Goal: Task Accomplishment & Management: Manage account settings

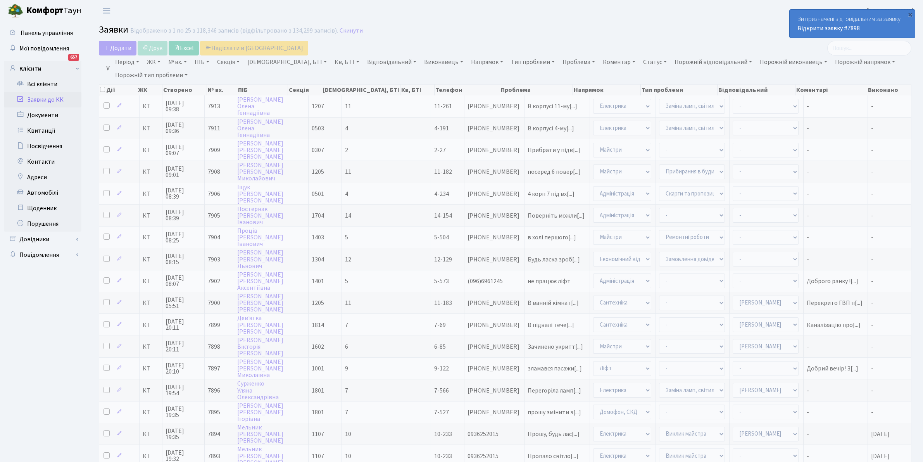
select select "25"
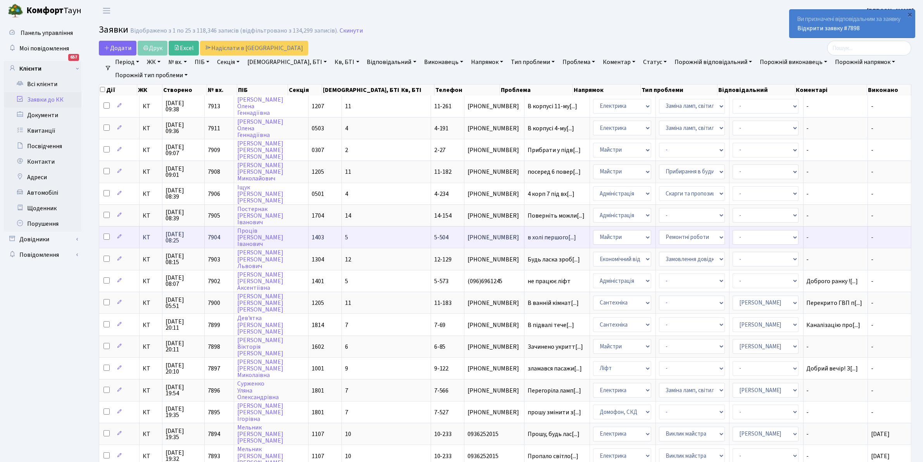
click at [524, 230] on td "в холі першого[...]" at bounding box center [557, 237] width 66 height 22
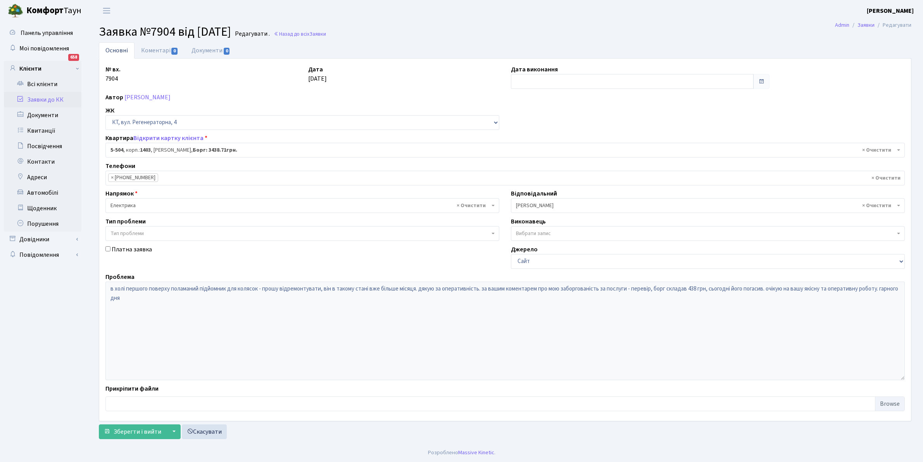
select select "2032"
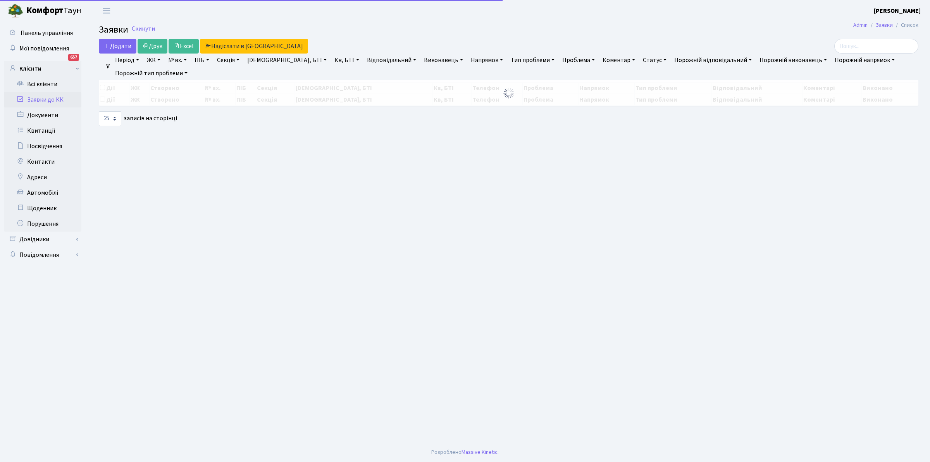
select select "25"
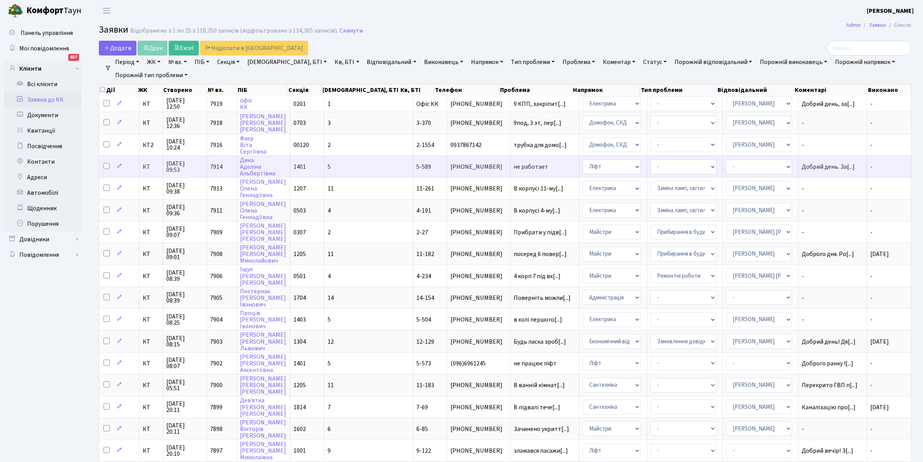
click at [514, 165] on span "не работает" at bounding box center [545, 167] width 63 height 6
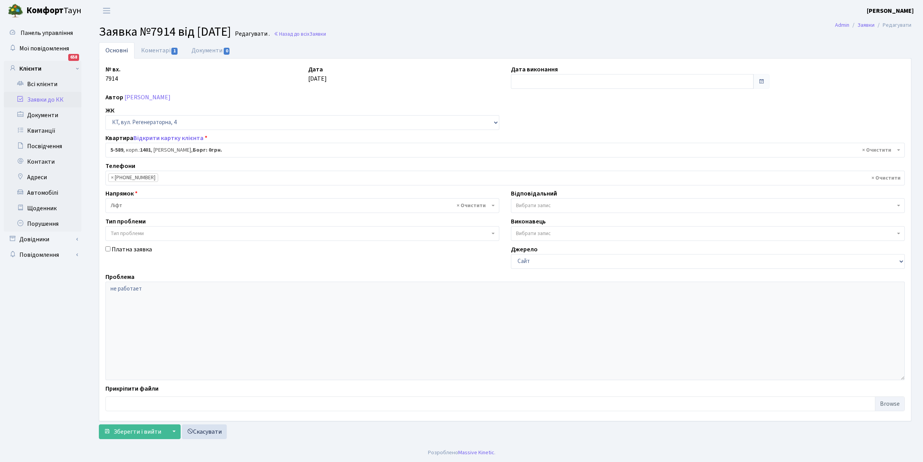
select select "1983"
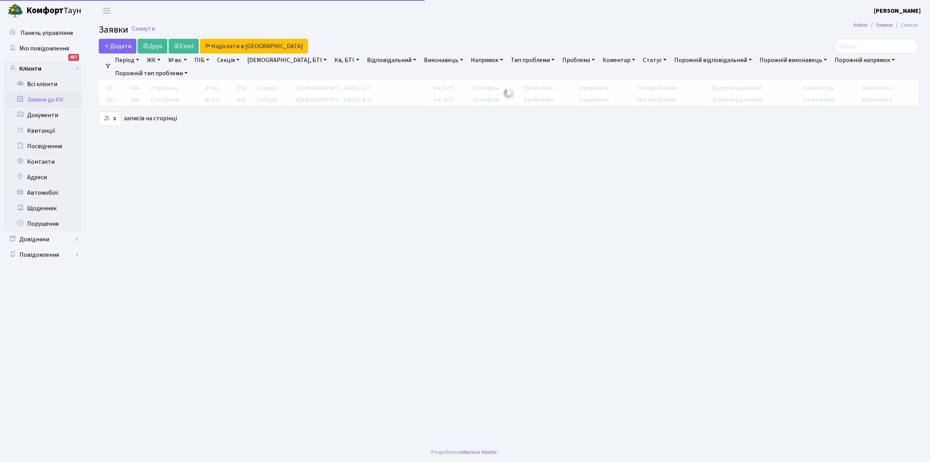
select select "25"
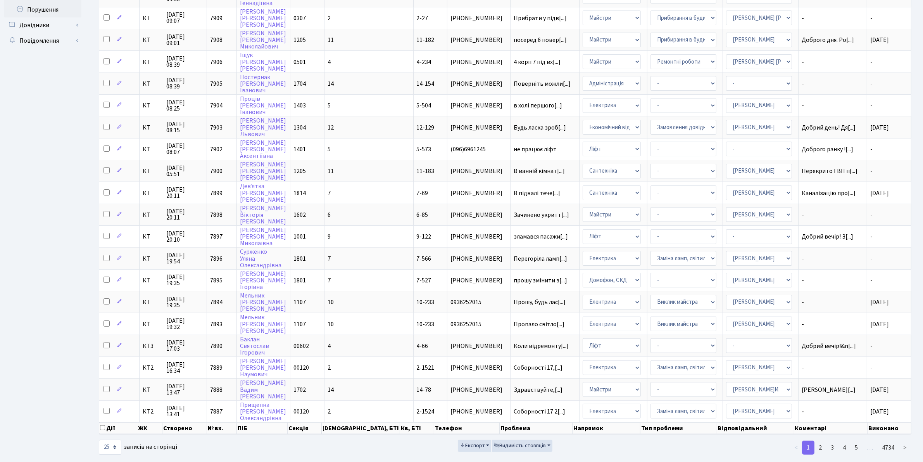
scroll to position [216, 0]
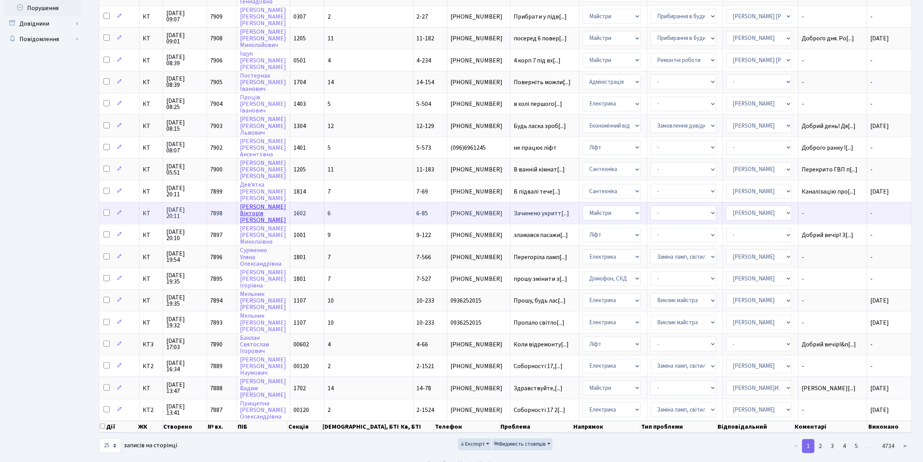
click at [254, 202] on link "Іроденко Вікторія Мирославівна" at bounding box center [263, 213] width 46 height 22
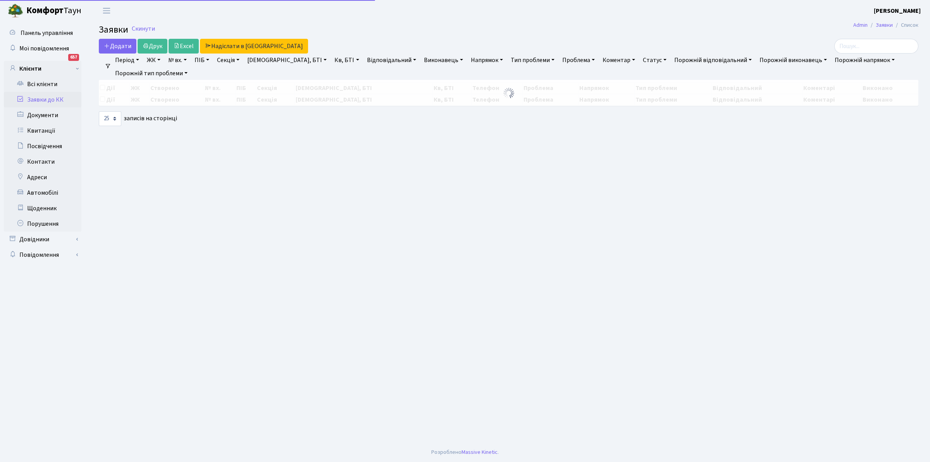
select select "25"
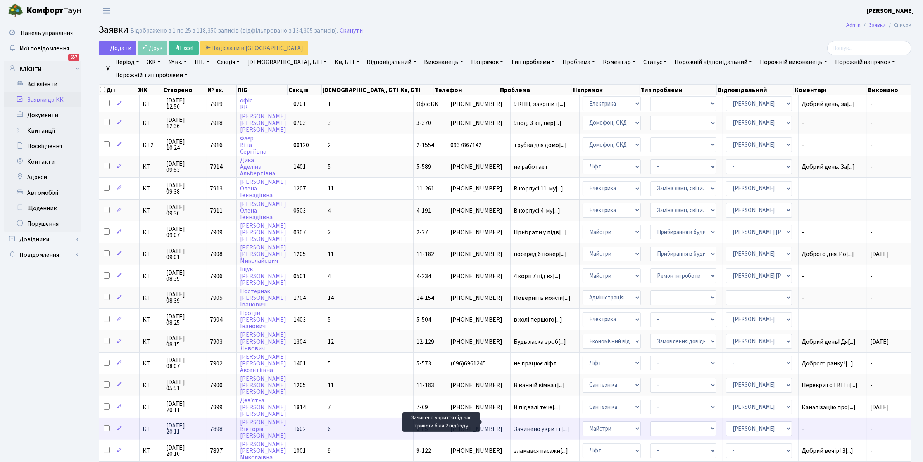
click at [514, 424] on span "Зачинено укритт[...]" at bounding box center [541, 428] width 55 height 9
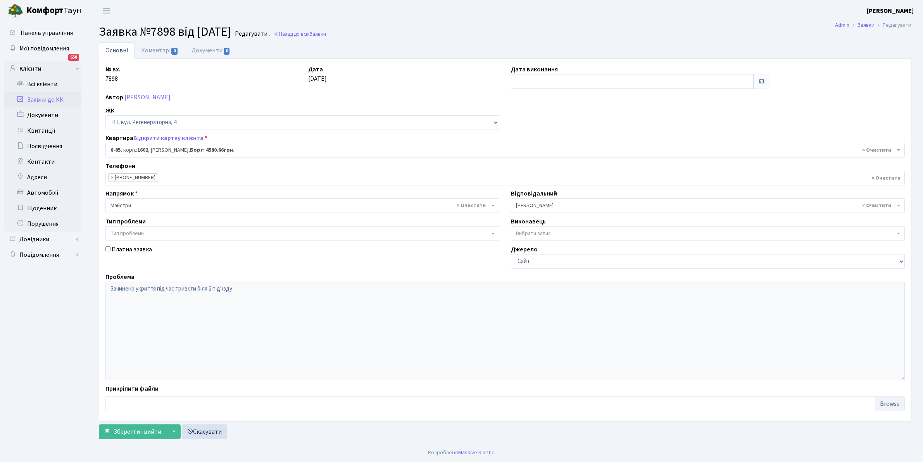
select select "5310"
click at [153, 47] on link "Коментарі 0" at bounding box center [159, 50] width 50 height 16
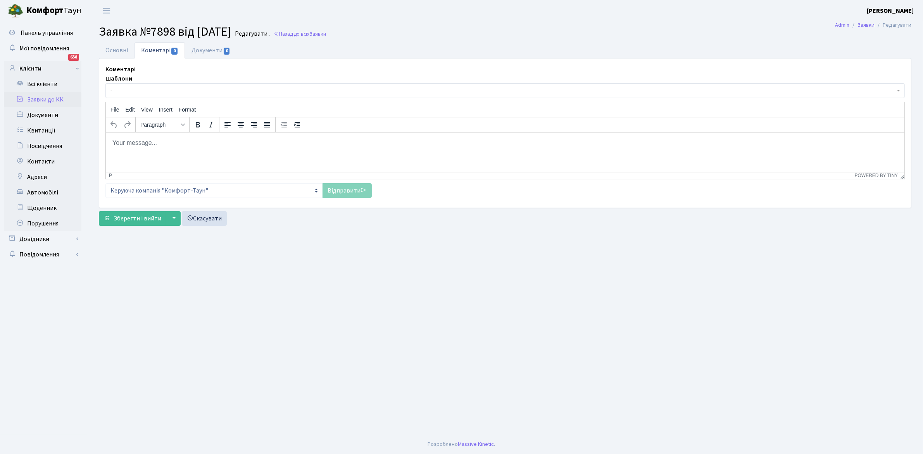
click at [121, 91] on span "-" at bounding box center [502, 91] width 784 height 8
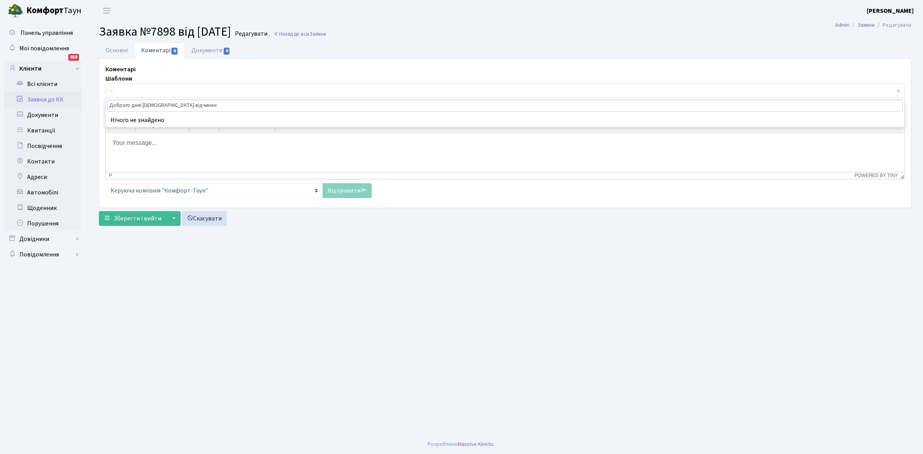
type input "Доброго дня!.укриття відчинено"
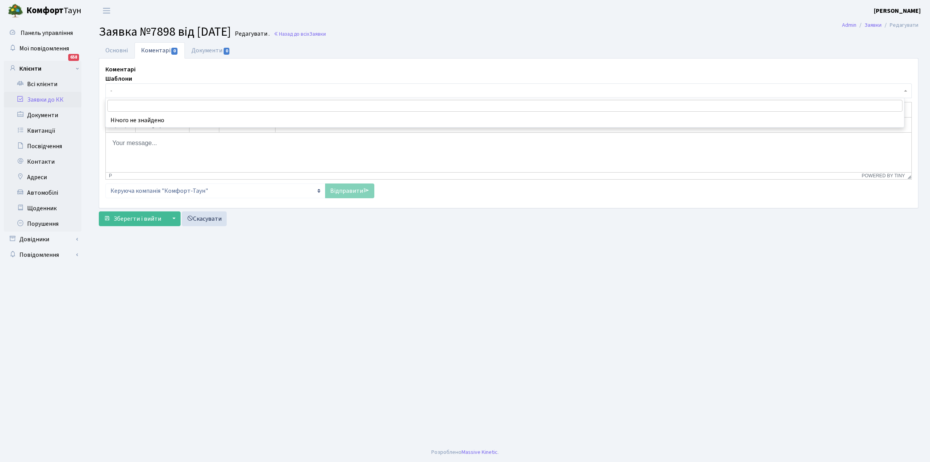
click at [340, 192] on div "Відправити" at bounding box center [349, 190] width 49 height 15
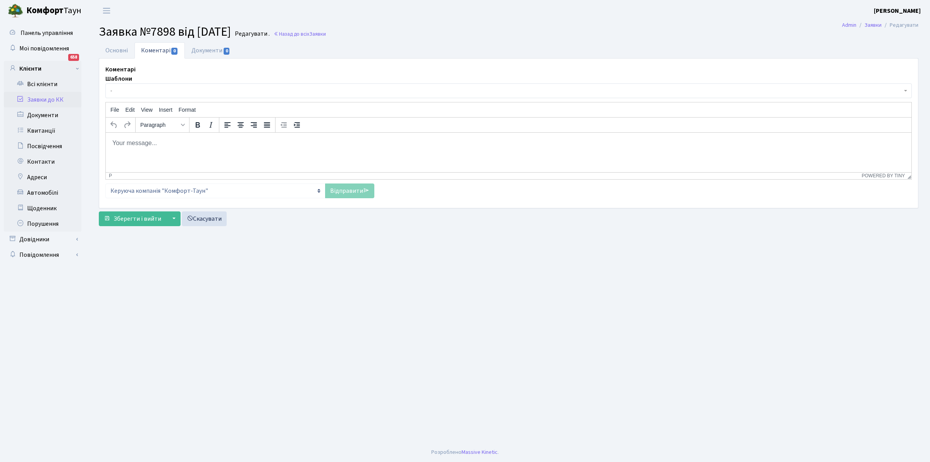
click at [153, 47] on link "Коментарі 0" at bounding box center [159, 50] width 50 height 16
click at [158, 47] on link "Коментарі 0" at bounding box center [159, 50] width 50 height 16
click at [125, 140] on body "Rich Text Area. Press ALT-0 for help." at bounding box center [508, 142] width 793 height 9
click at [344, 195] on link "Відправити" at bounding box center [349, 190] width 49 height 15
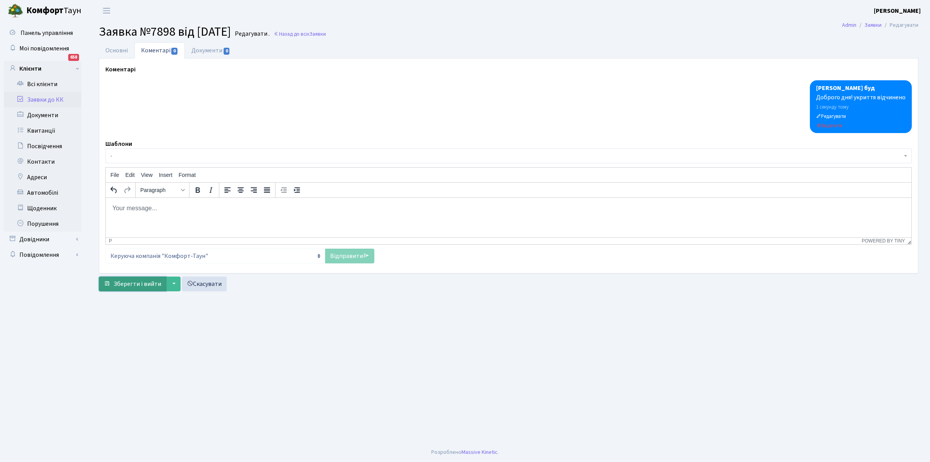
click at [128, 287] on span "Зберегти і вийти" at bounding box center [138, 283] width 48 height 9
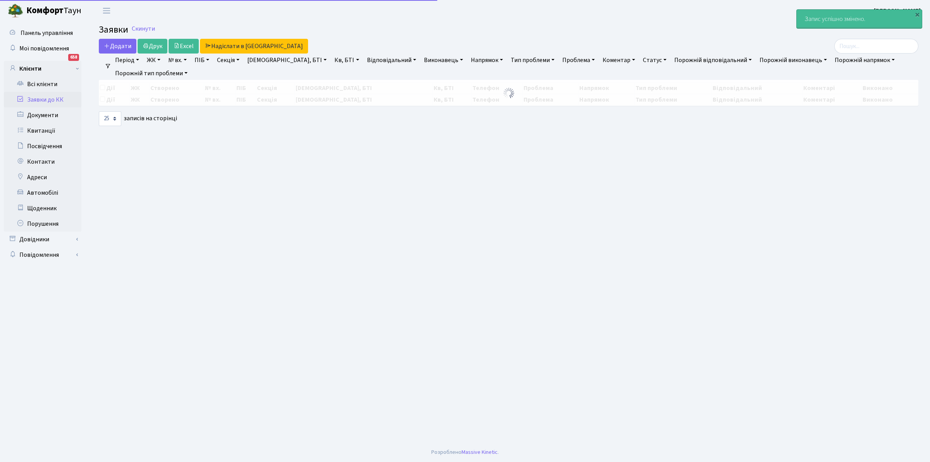
select select "25"
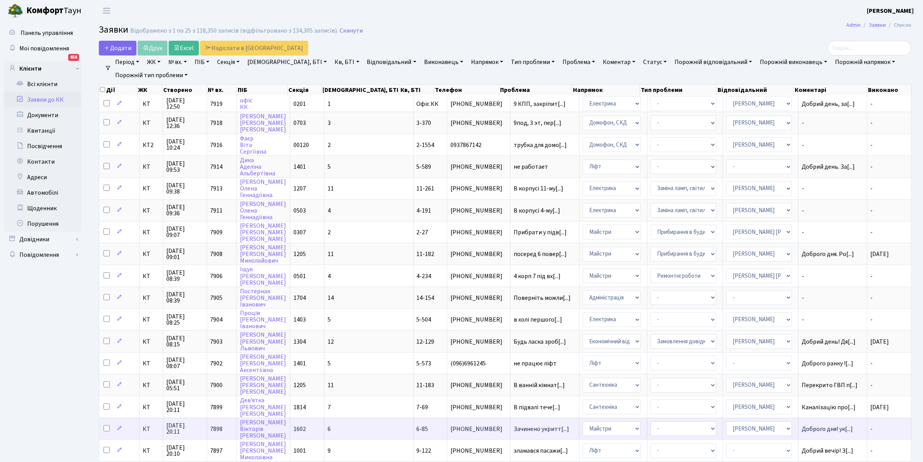
click at [450, 426] on span "[PHONE_NUMBER]" at bounding box center [478, 429] width 57 height 6
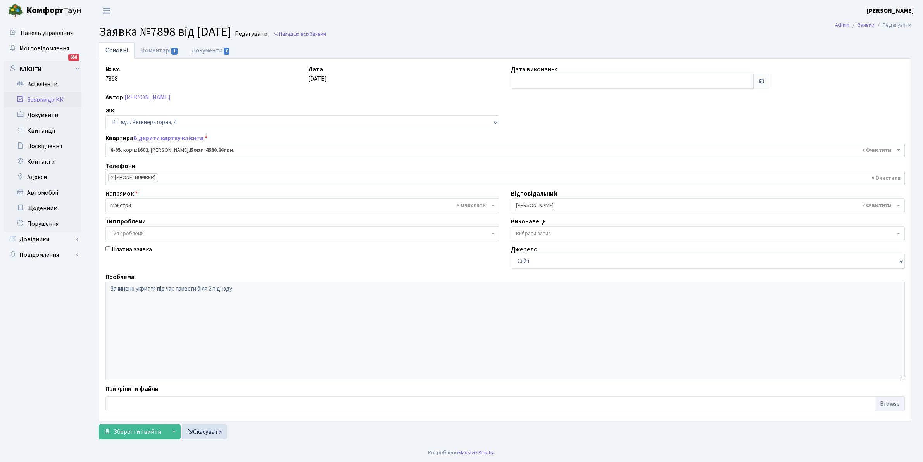
select select "5310"
click at [141, 433] on span "Зберегти і вийти" at bounding box center [138, 431] width 48 height 9
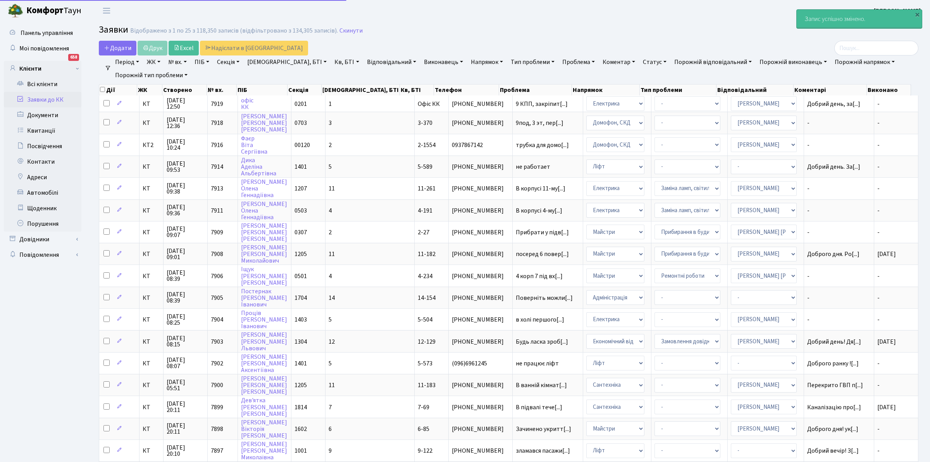
select select "25"
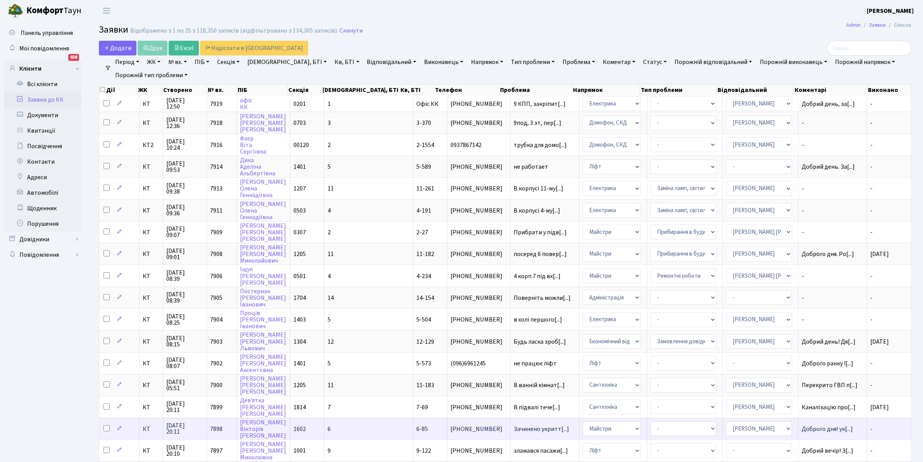
click at [870, 424] on span "-" at bounding box center [871, 428] width 2 height 9
click at [727, 421] on select "- Адміністратор ЖК КТ Вижул В. В. Гордієнко Н.В. Дядюшкін Д.Ю. Кипчук Т. А. Кла…" at bounding box center [759, 428] width 66 height 15
click at [514, 424] on span "Зачинено укритт[...]" at bounding box center [541, 428] width 55 height 9
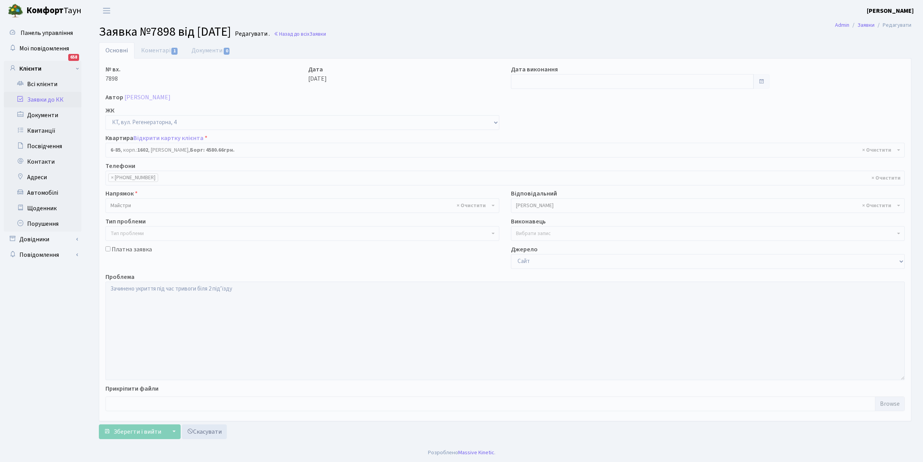
select select "5310"
click at [159, 47] on link "Коментарі 1" at bounding box center [159, 50] width 50 height 16
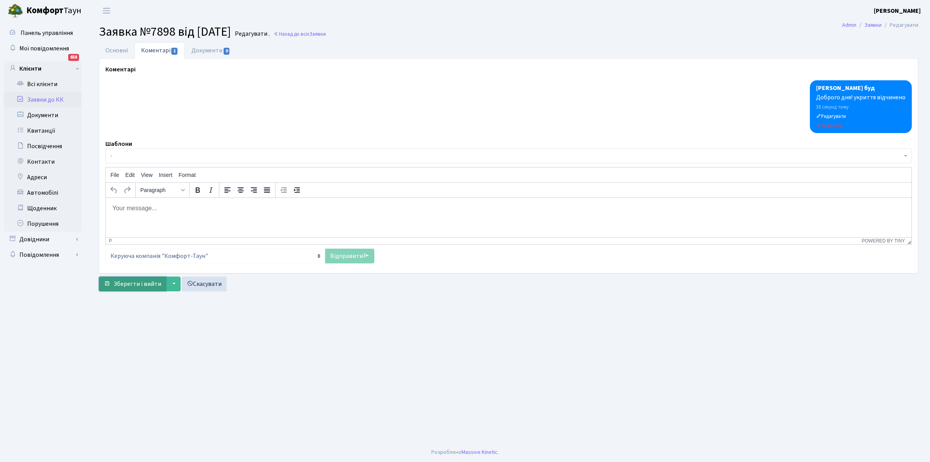
click at [144, 283] on span "Зберегти і вийти" at bounding box center [138, 283] width 48 height 9
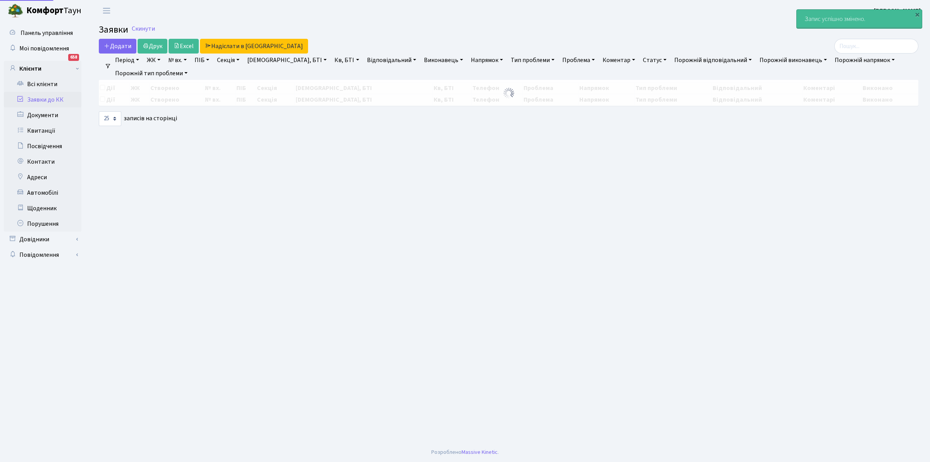
select select "25"
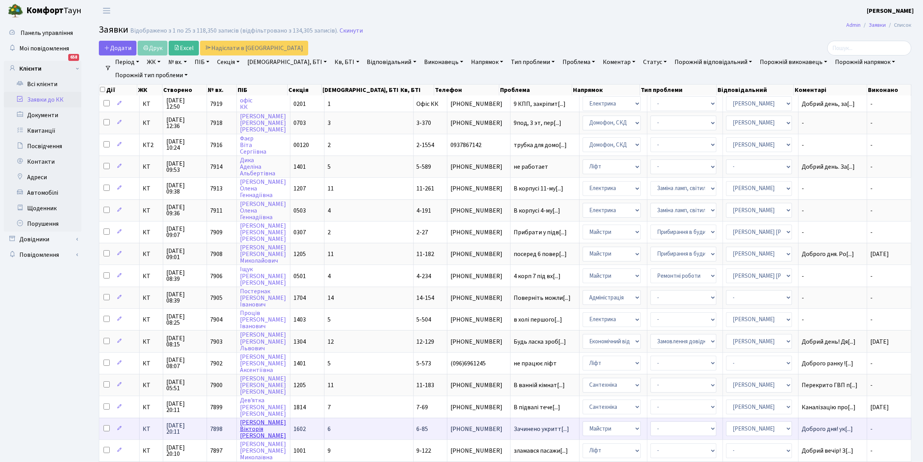
click at [257, 418] on link "[PERSON_NAME]" at bounding box center [263, 429] width 46 height 22
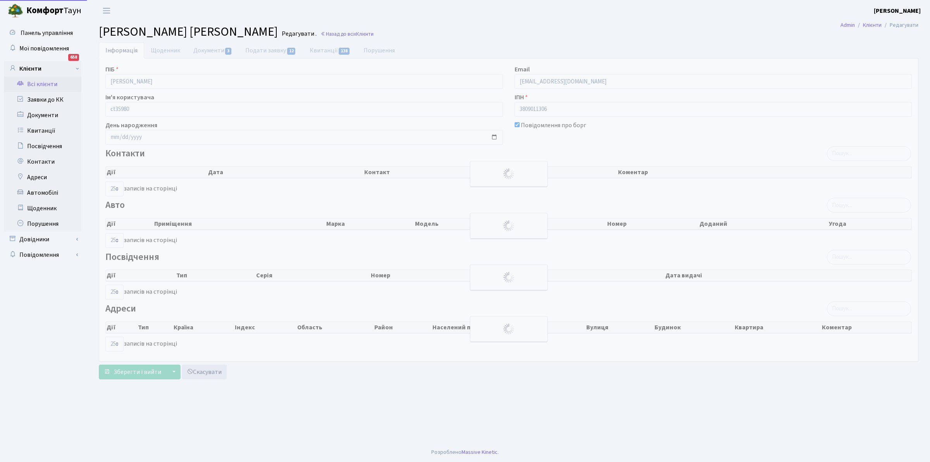
select select "25"
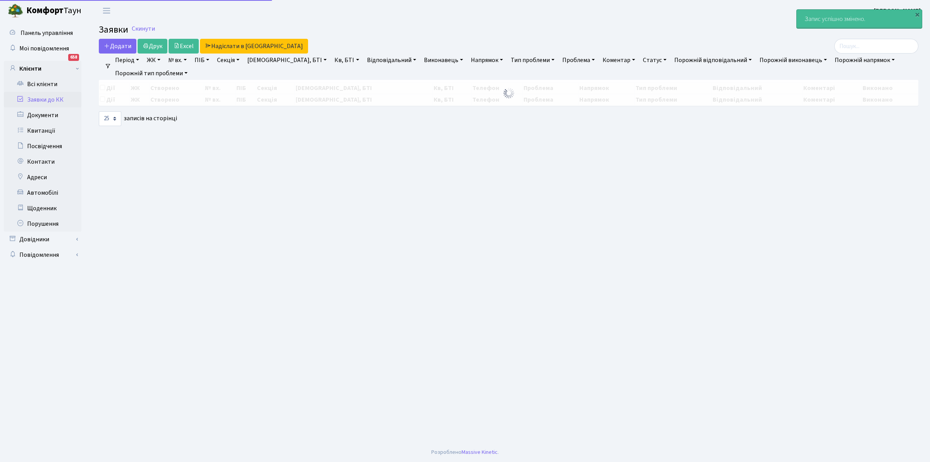
select select "25"
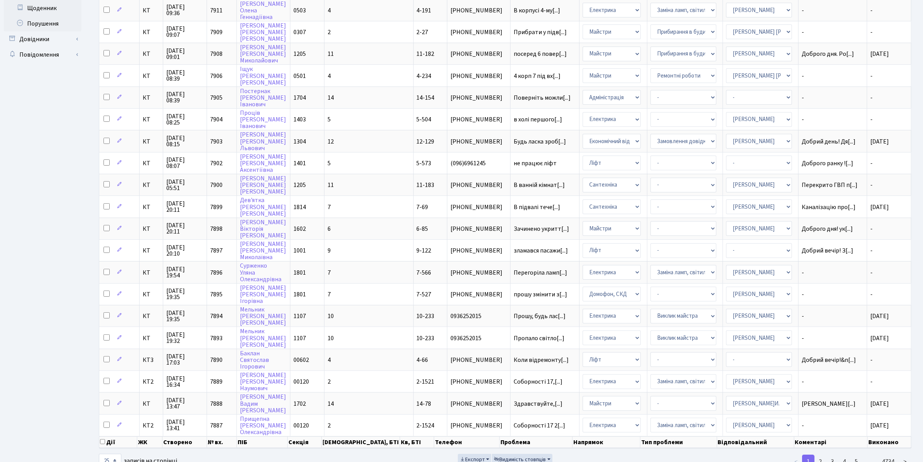
scroll to position [216, 0]
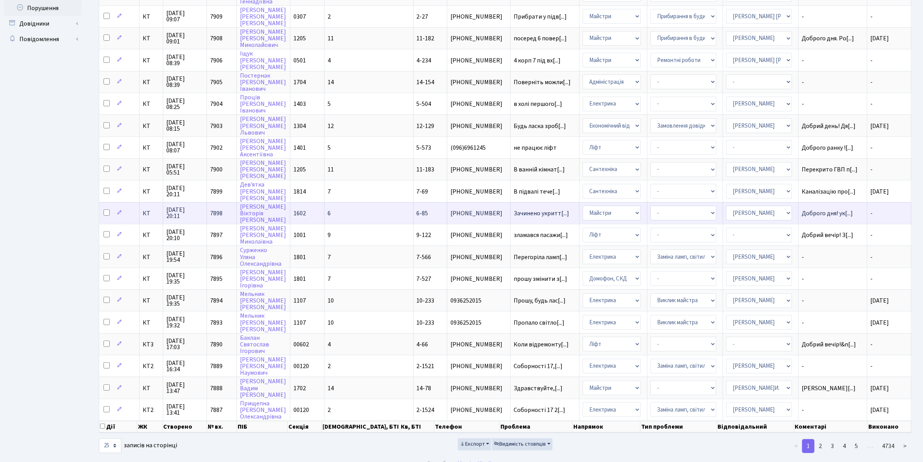
click at [510, 202] on td "Зачинено укритт[...]" at bounding box center [544, 213] width 69 height 22
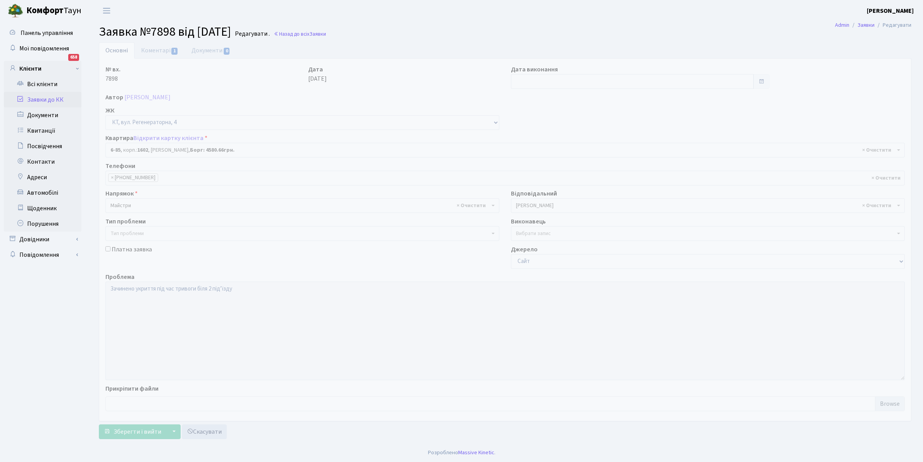
select select "5310"
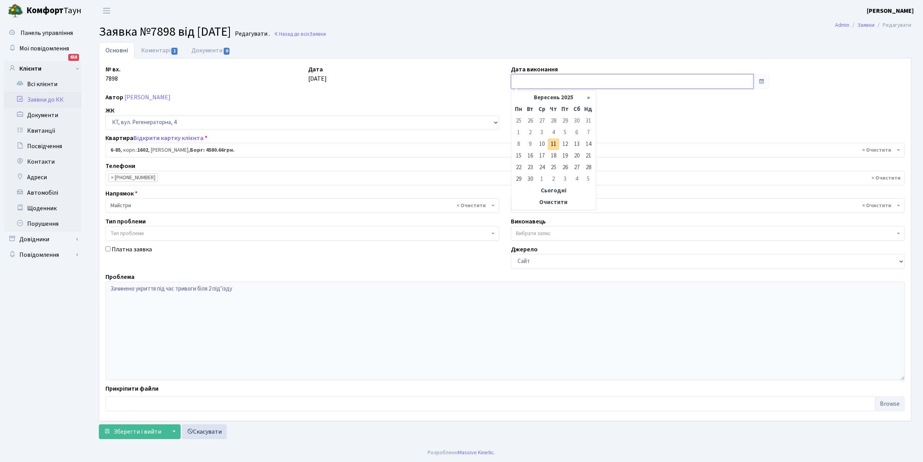
click at [526, 76] on input "text" at bounding box center [632, 81] width 243 height 15
click at [555, 142] on td "11" at bounding box center [554, 144] width 12 height 12
type input "11.09.2025"
click at [138, 434] on span "Зберегти і вийти" at bounding box center [138, 431] width 48 height 9
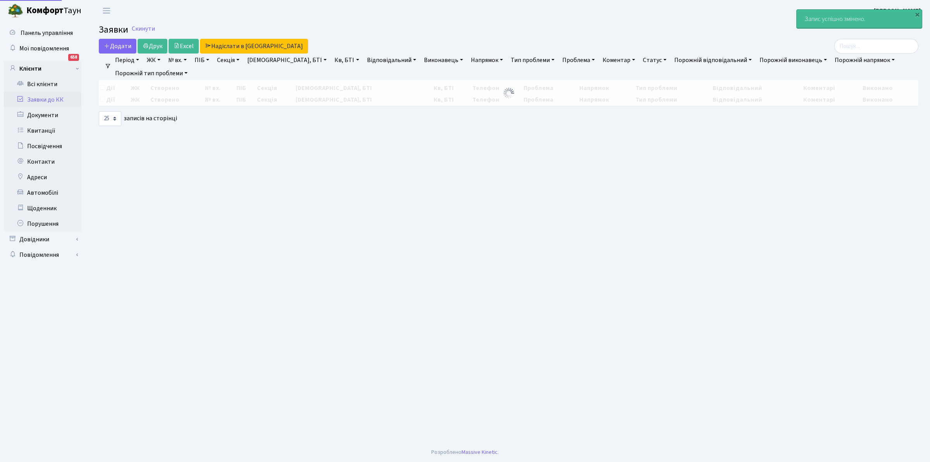
select select "25"
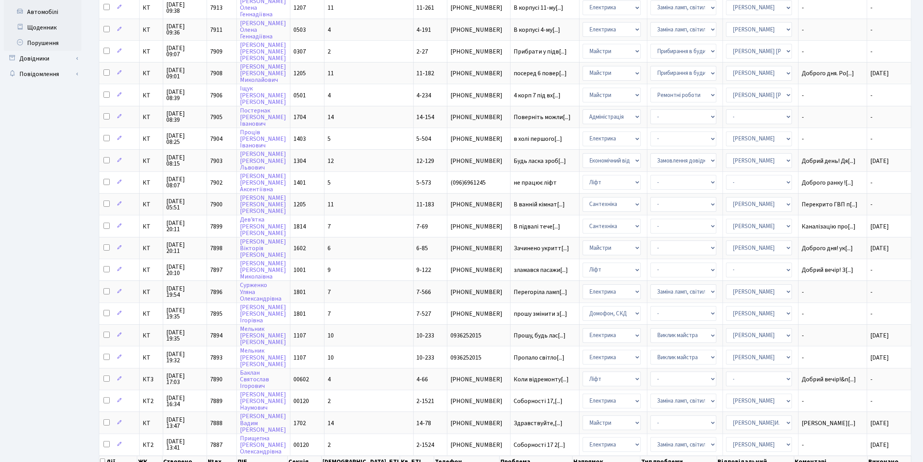
scroll to position [216, 0]
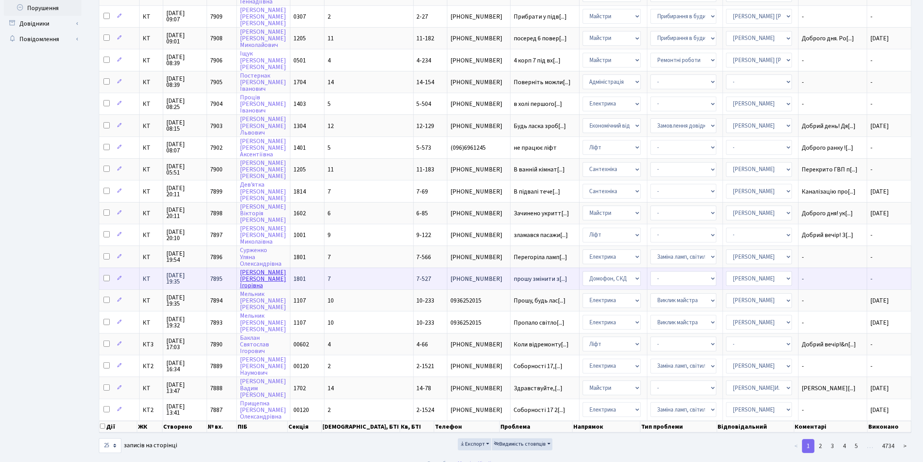
click at [261, 268] on link "[PERSON_NAME]" at bounding box center [263, 279] width 46 height 22
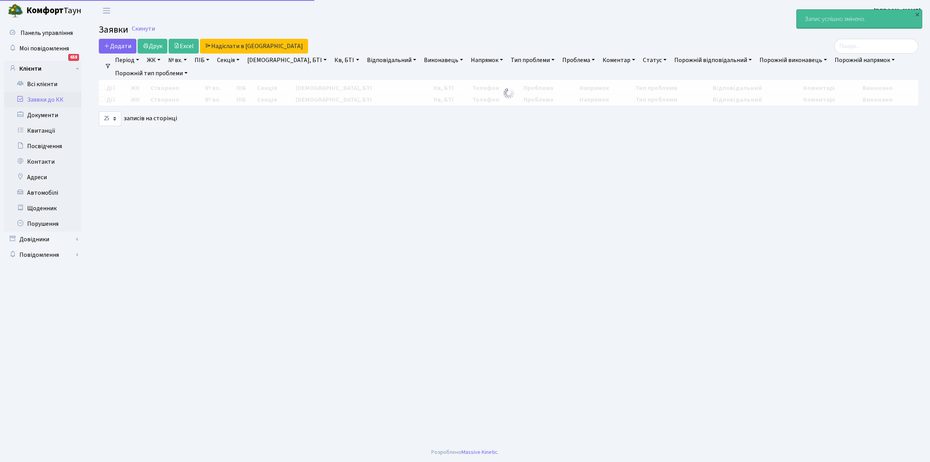
select select "25"
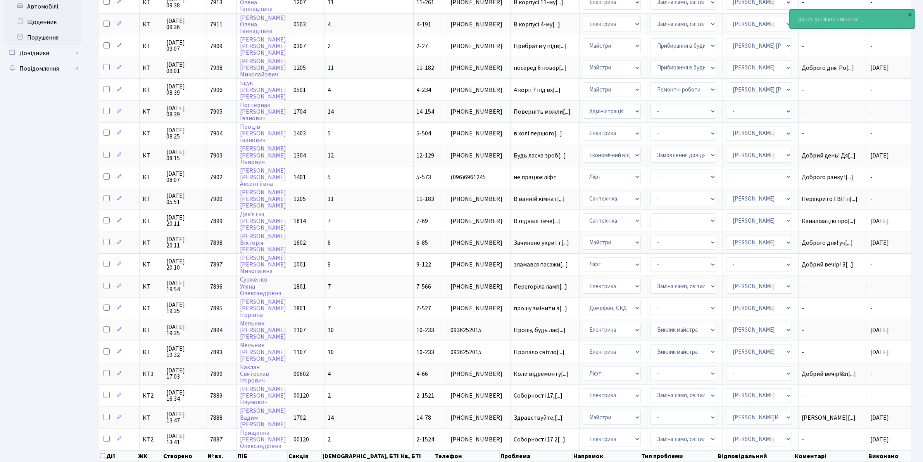
scroll to position [216, 0]
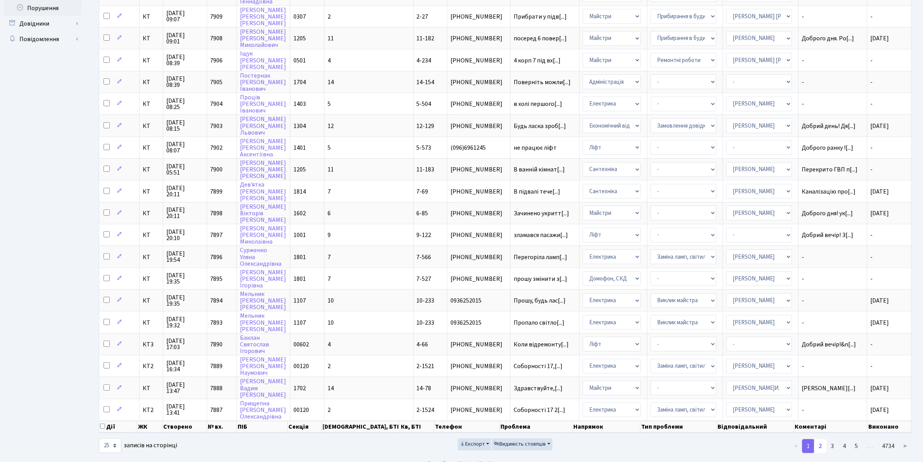
click at [822, 439] on link "2" at bounding box center [820, 446] width 12 height 14
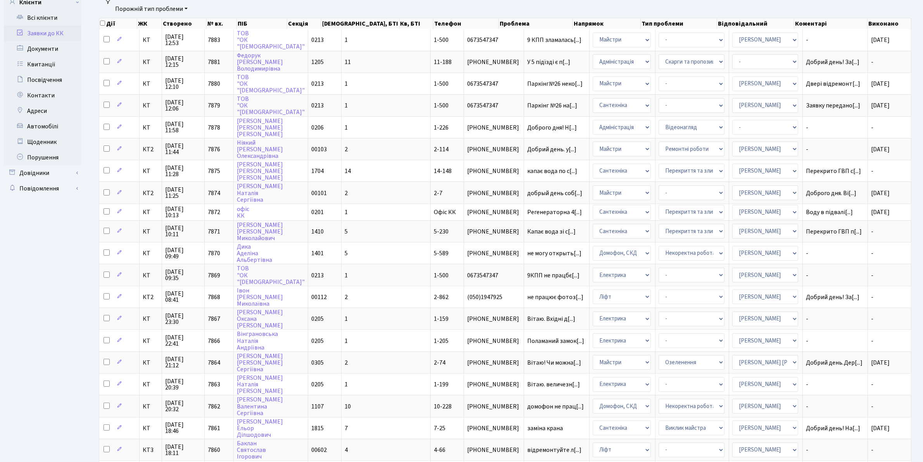
scroll to position [68, 0]
